Goal: Complete application form

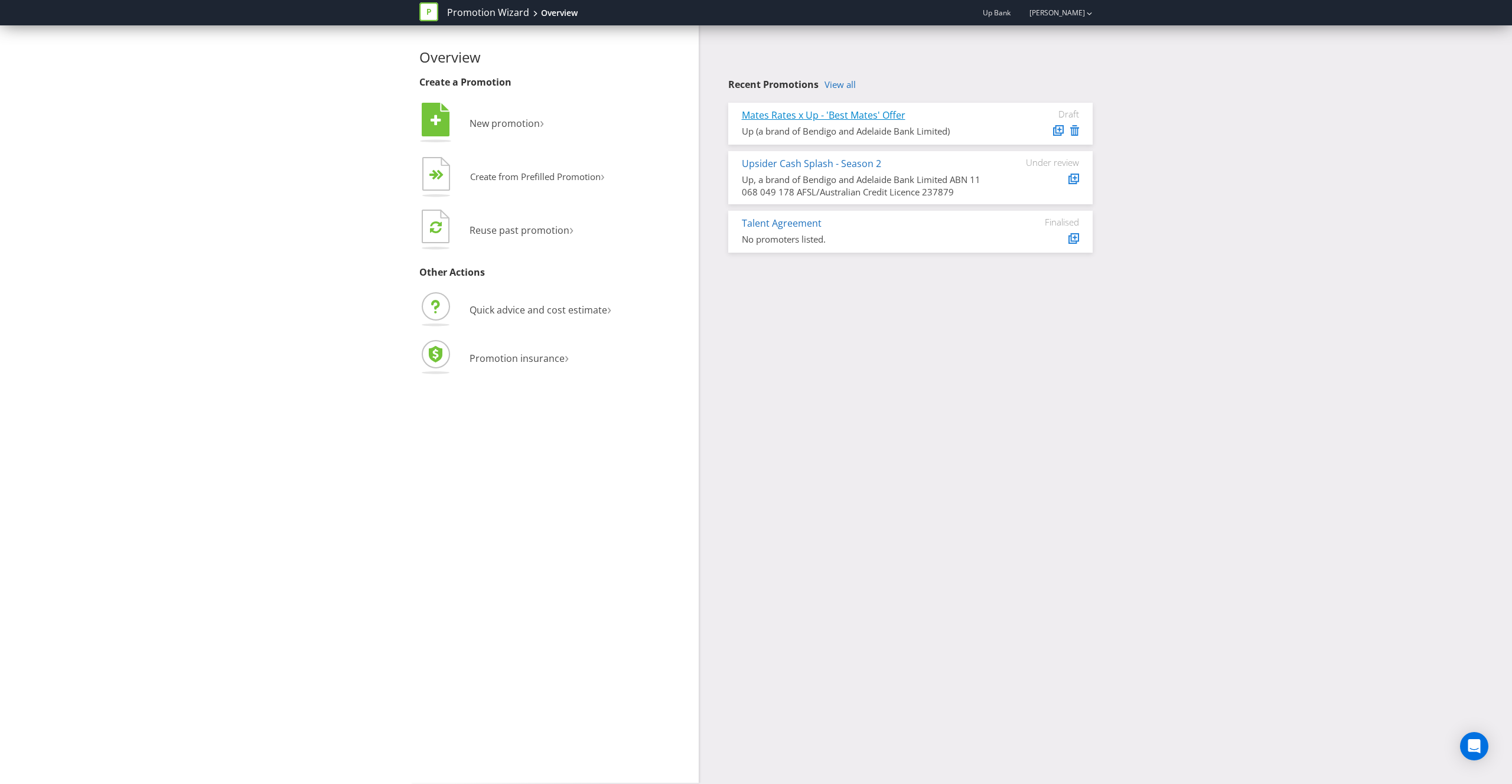
click at [883, 114] on link "Mates Rates x Up - 'Best Mates' Offer" at bounding box center [824, 114] width 164 height 13
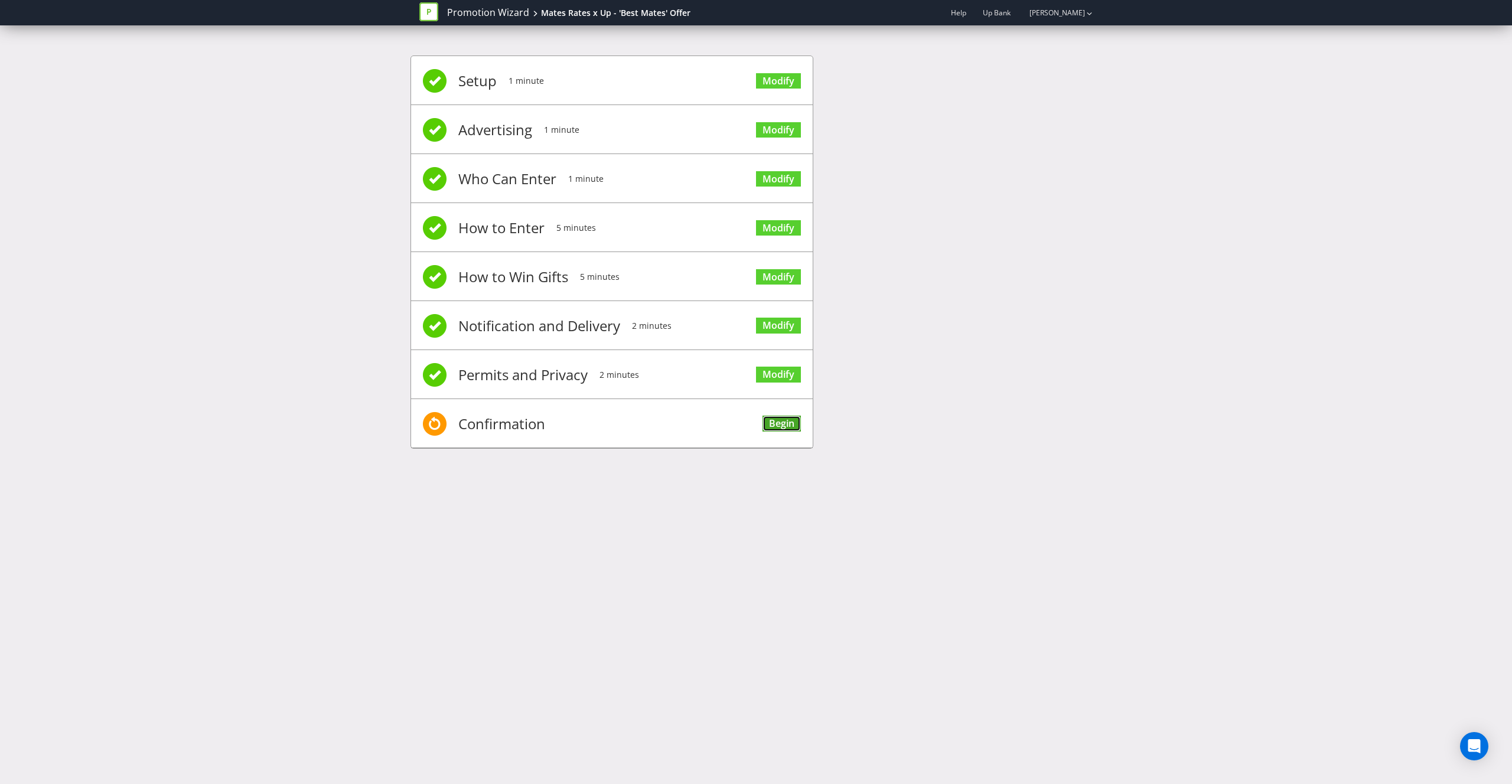
click at [776, 427] on link "Begin" at bounding box center [781, 424] width 38 height 16
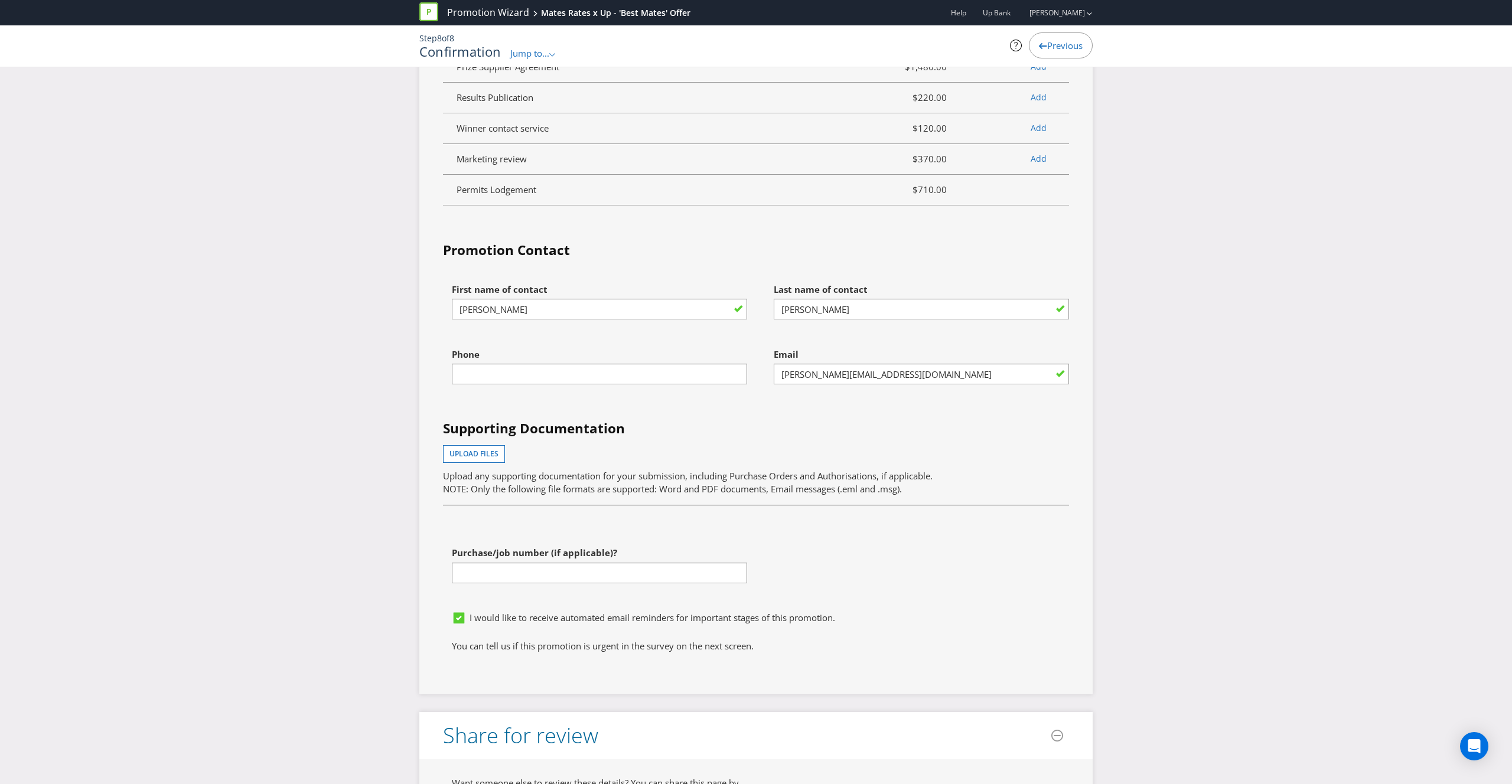
scroll to position [3326, 0]
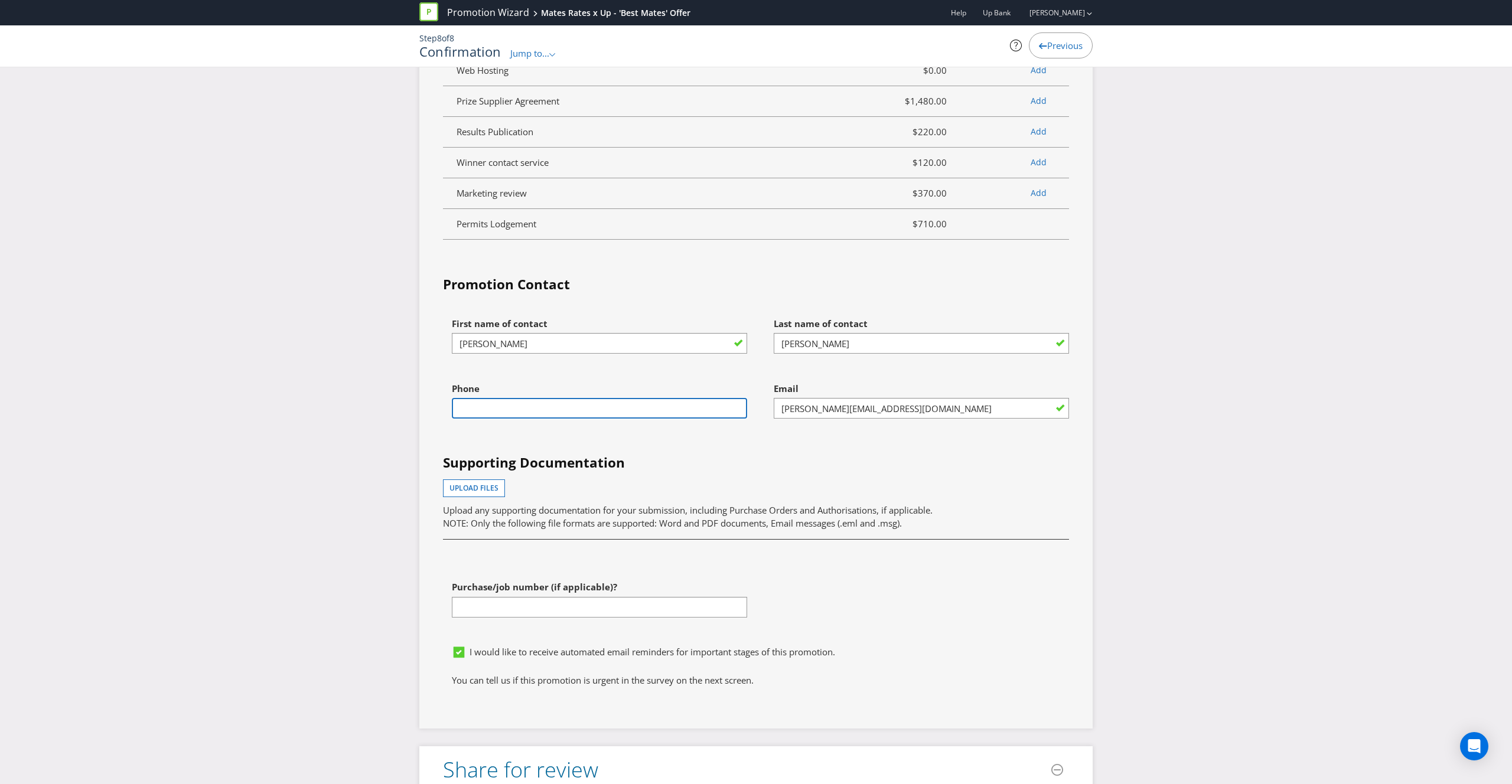
click at [615, 419] on input "text" at bounding box center [599, 408] width 295 height 21
type input "0416400613"
click at [897, 496] on div "Upload files Upload any supporting documentation for your submission, including…" at bounding box center [756, 504] width 626 height 50
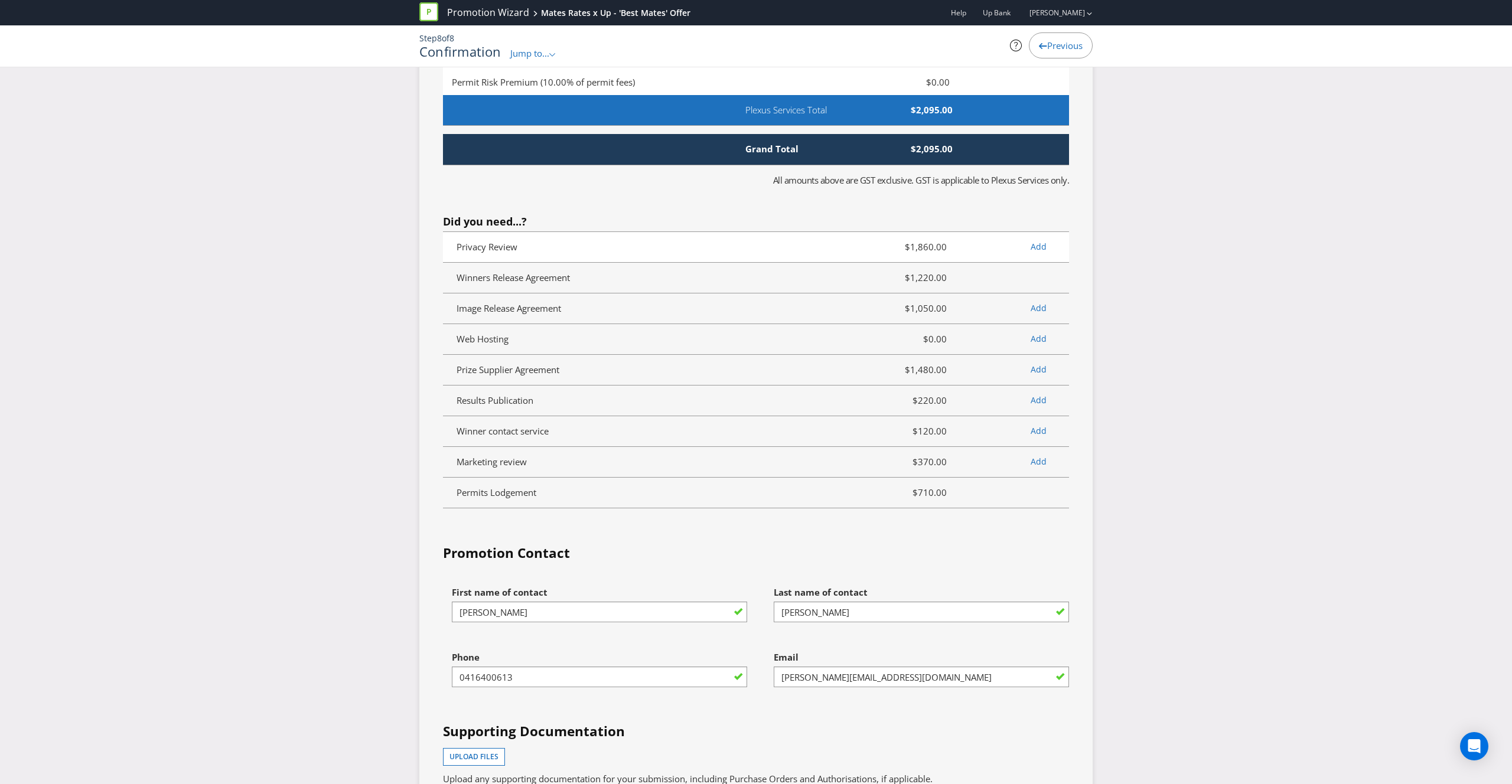
scroll to position [3608, 0]
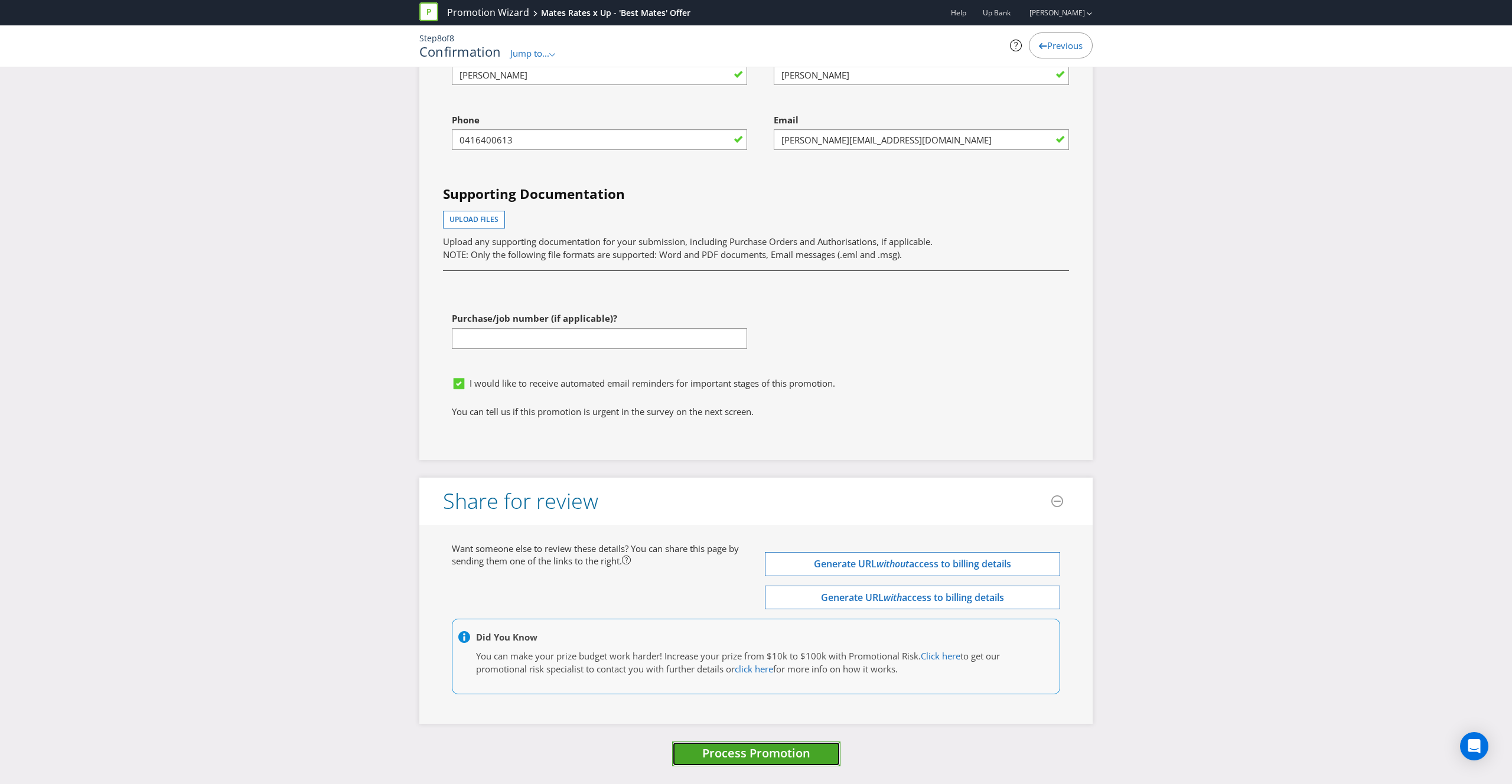
click at [766, 750] on span "Process Promotion" at bounding box center [756, 753] width 108 height 16
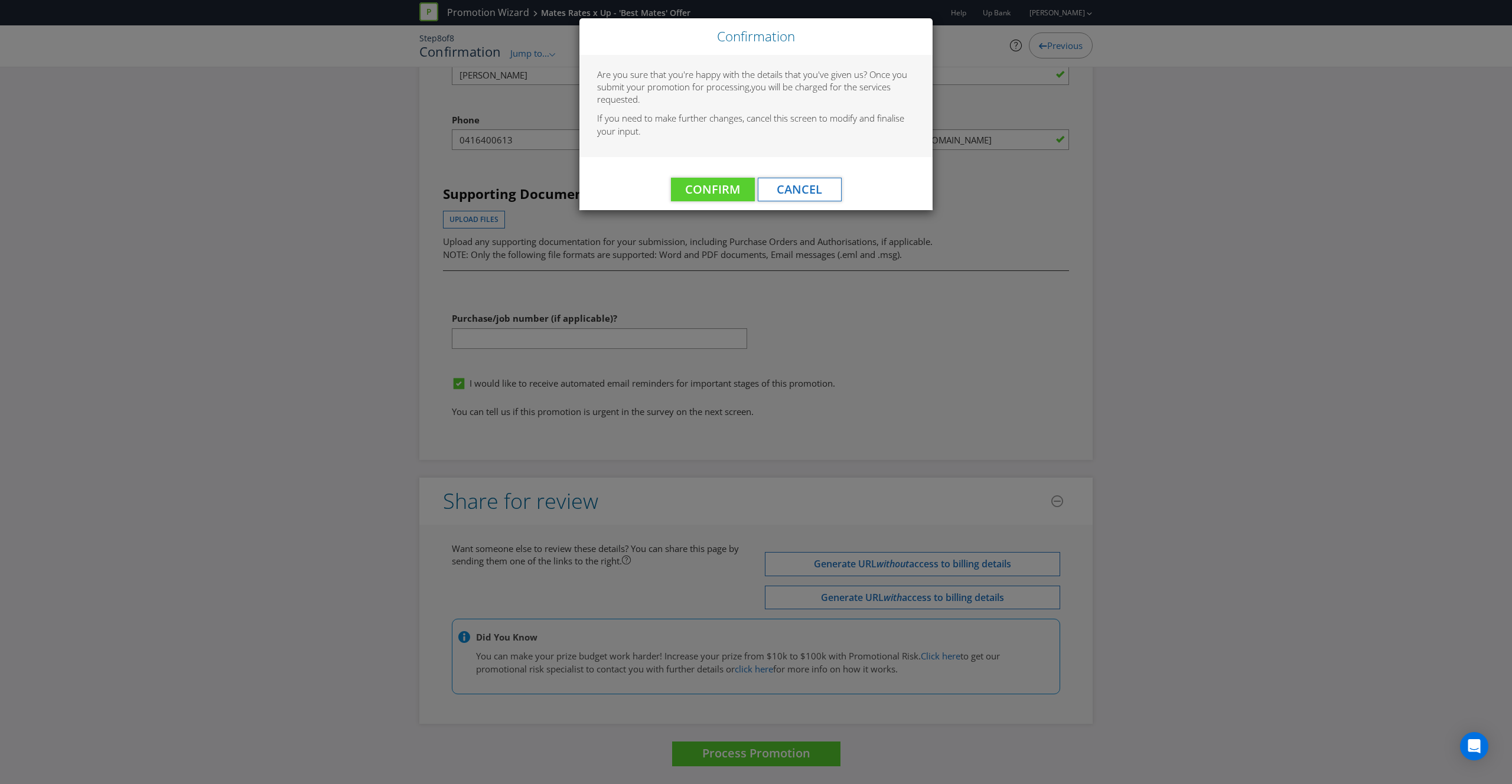
click at [705, 177] on div "Confirm Cancel" at bounding box center [756, 183] width 353 height 53
click at [704, 188] on span "Confirm" at bounding box center [713, 189] width 55 height 16
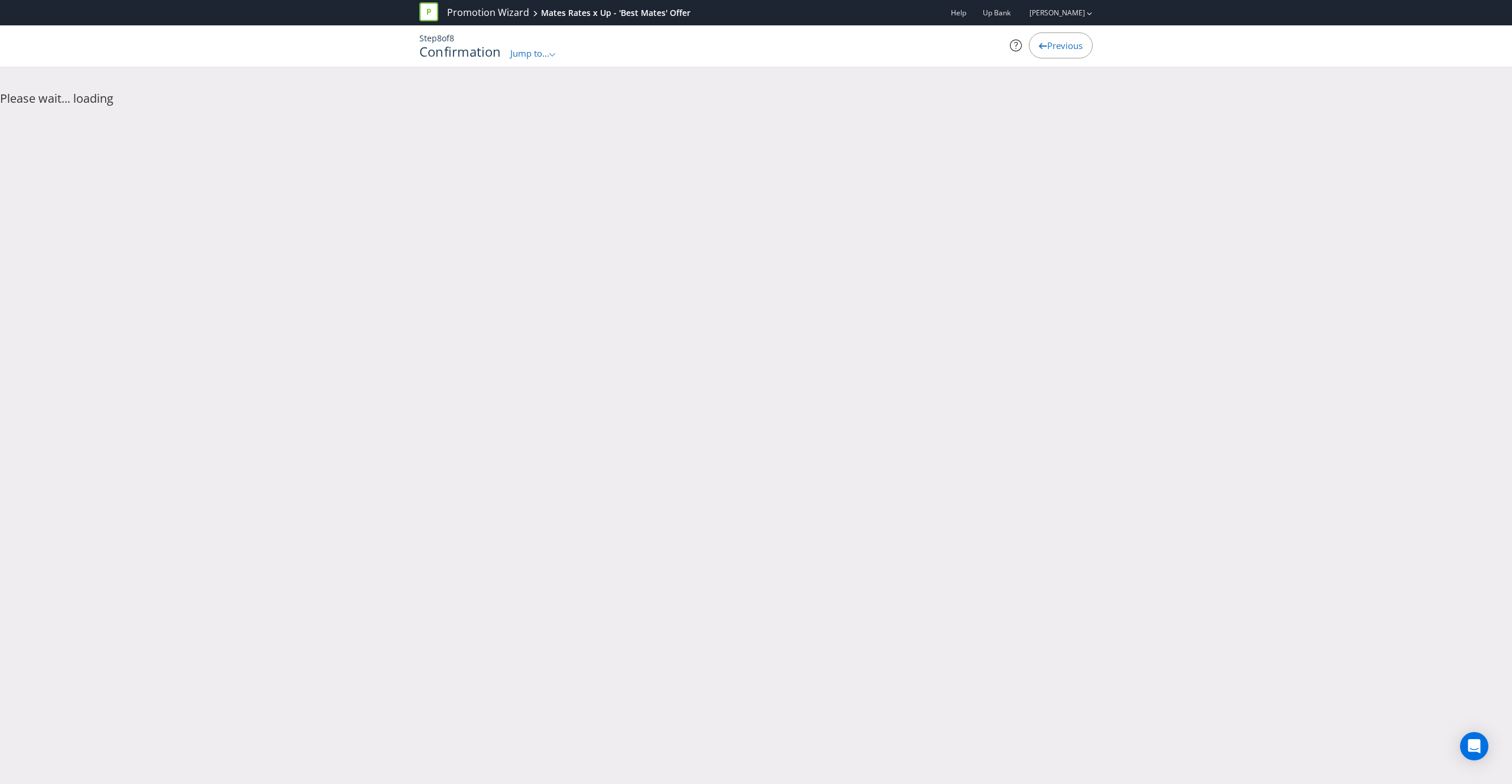
scroll to position [0, 0]
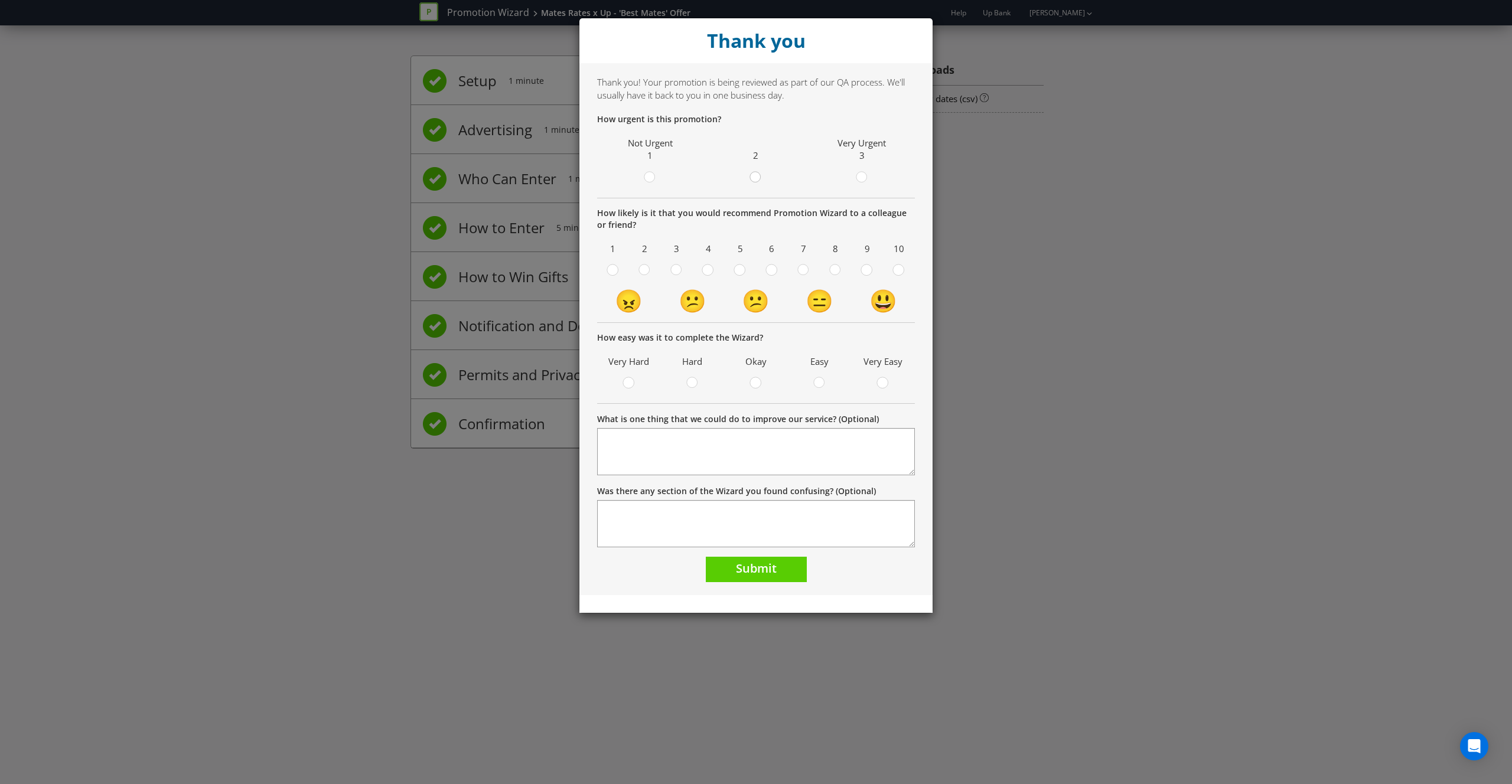
click at [758, 178] on circle at bounding box center [756, 177] width 11 height 11
click at [0, 0] on input "radio" at bounding box center [0, 0] width 0 height 0
click at [835, 266] on div at bounding box center [835, 266] width 6 height 6
click at [0, 0] on input "radio" at bounding box center [0, 0] width 0 height 0
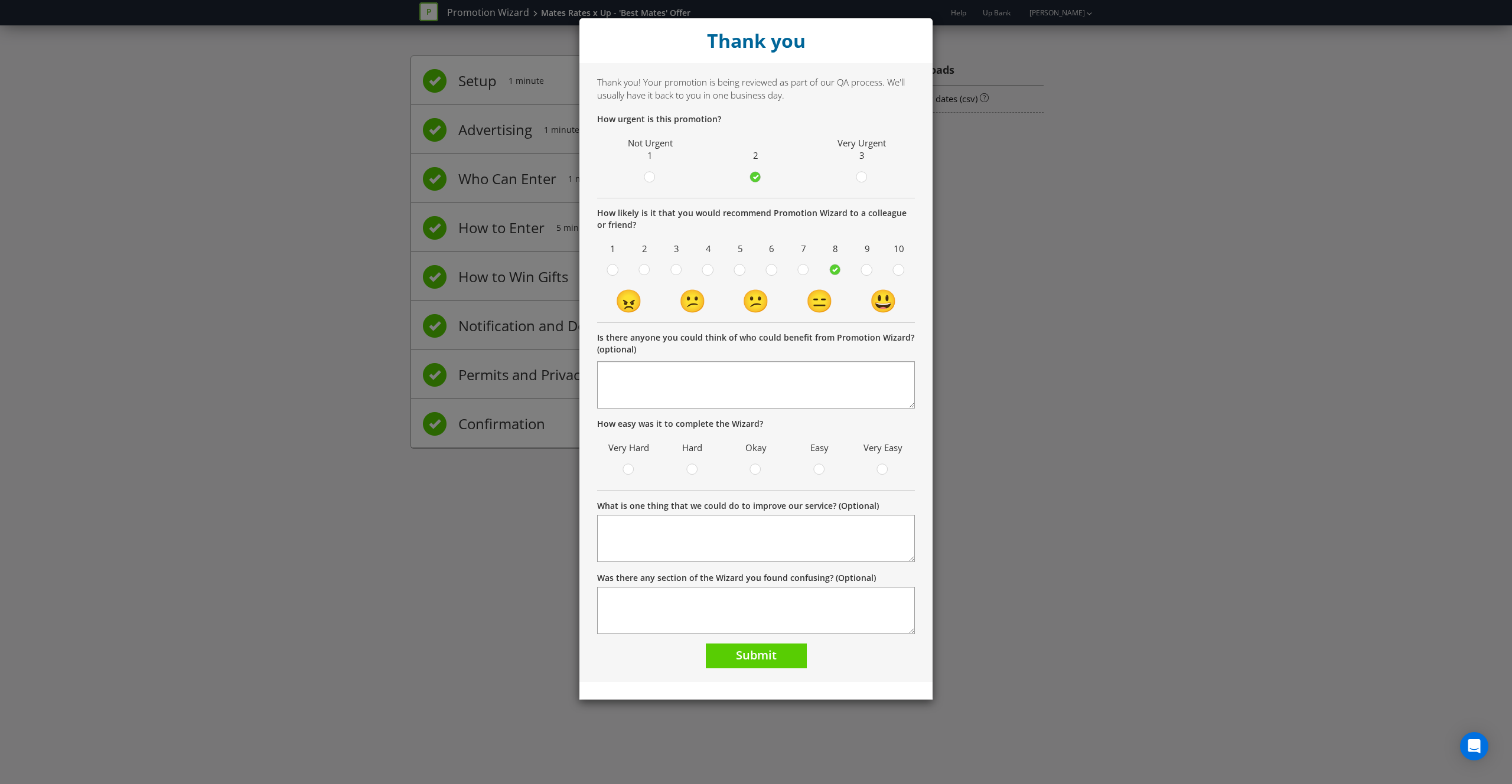
drag, startPoint x: 821, startPoint y: 469, endPoint x: 819, endPoint y: 490, distance: 21.1
click at [821, 469] on circle at bounding box center [819, 469] width 11 height 11
click at [0, 0] on input "radio" at bounding box center [0, 0] width 0 height 0
click at [775, 655] on span "Submit" at bounding box center [756, 655] width 40 height 16
